Goal: Information Seeking & Learning: Find specific fact

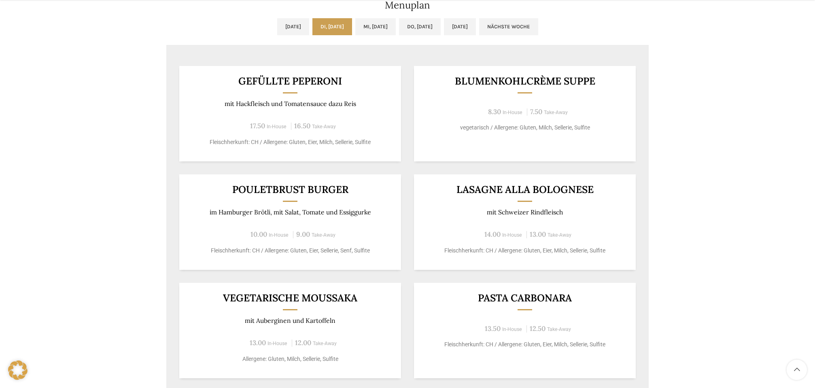
scroll to position [439, 0]
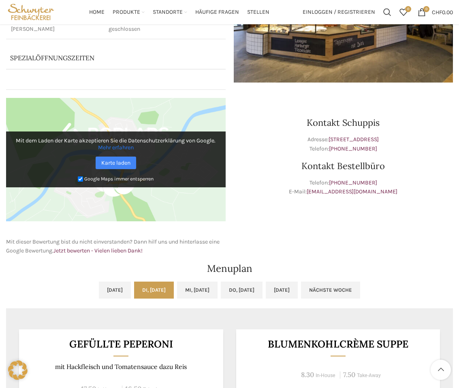
scroll to position [149, 0]
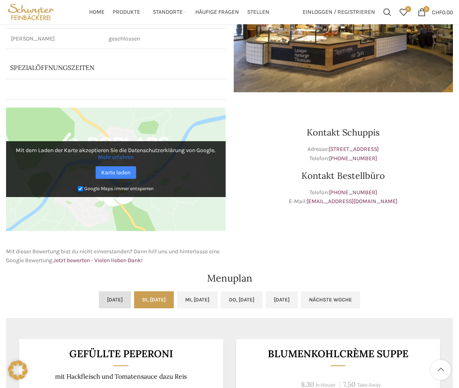
drag, startPoint x: 88, startPoint y: 295, endPoint x: 92, endPoint y: 292, distance: 5.2
click at [99, 295] on link "[DATE]" at bounding box center [115, 300] width 32 height 17
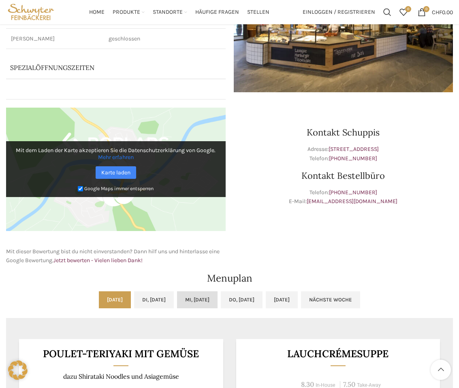
click at [205, 296] on link "Mi, [DATE]" at bounding box center [197, 300] width 40 height 17
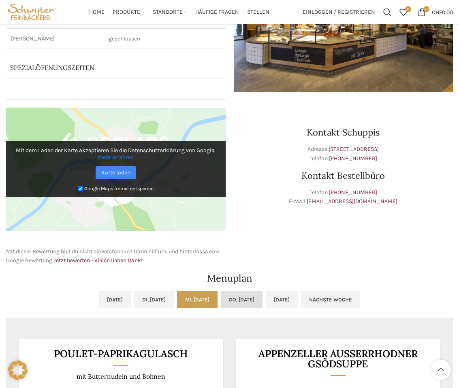
click at [253, 295] on link "Do, [DATE]" at bounding box center [242, 300] width 42 height 17
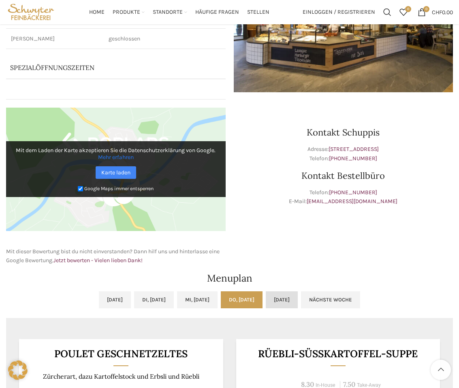
click at [298, 294] on link "[DATE]" at bounding box center [282, 300] width 32 height 17
